Goal: Transaction & Acquisition: Book appointment/travel/reservation

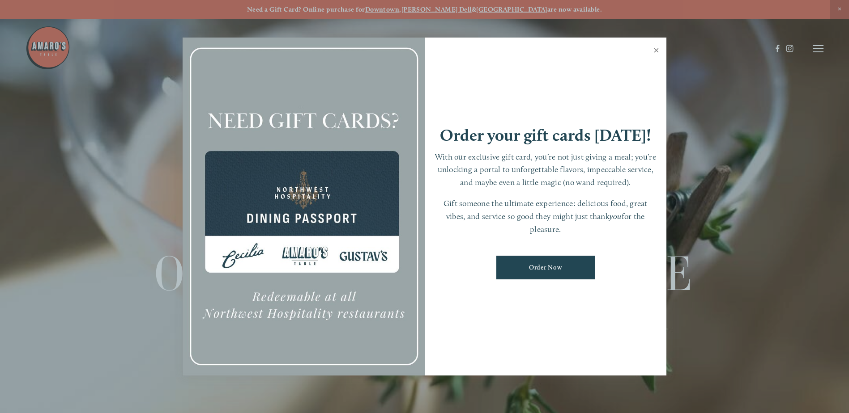
click at [655, 47] on link "Close" at bounding box center [655, 51] width 17 height 25
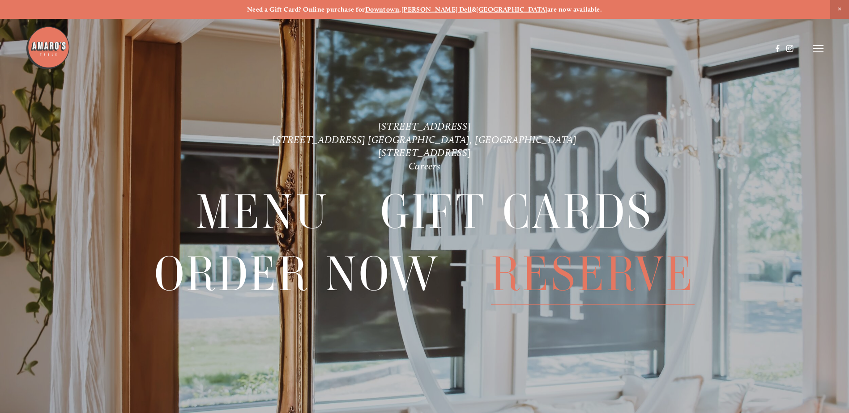
click at [568, 283] on span "Reserve" at bounding box center [593, 274] width 204 height 61
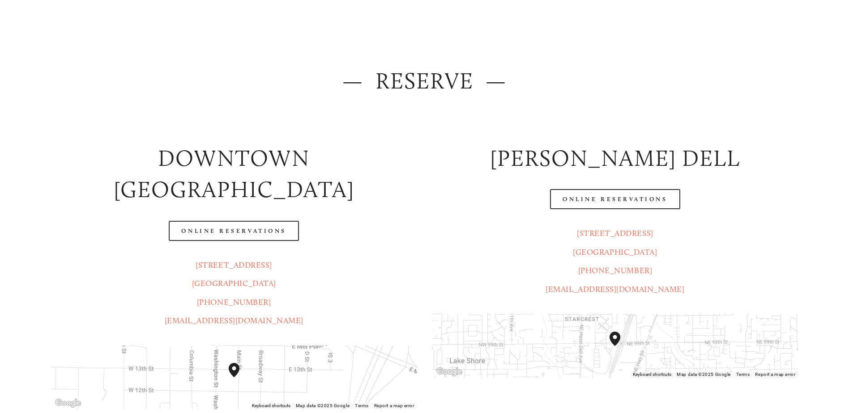
scroll to position [134, 0]
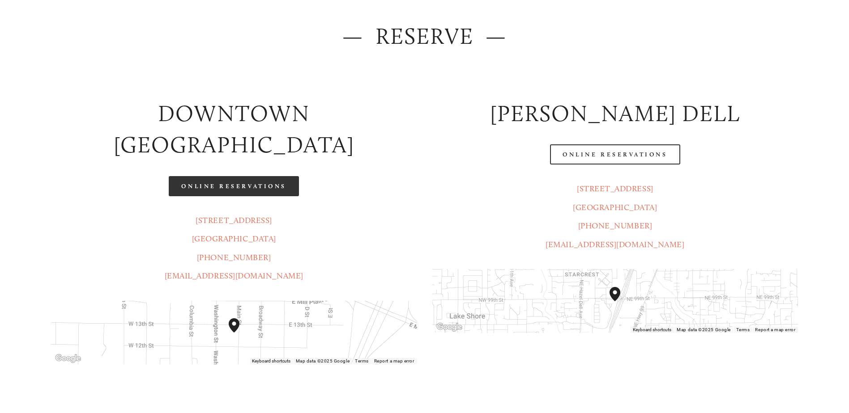
click at [232, 176] on link "Online Reservations" at bounding box center [234, 186] width 130 height 20
